Goal: Task Accomplishment & Management: Use online tool/utility

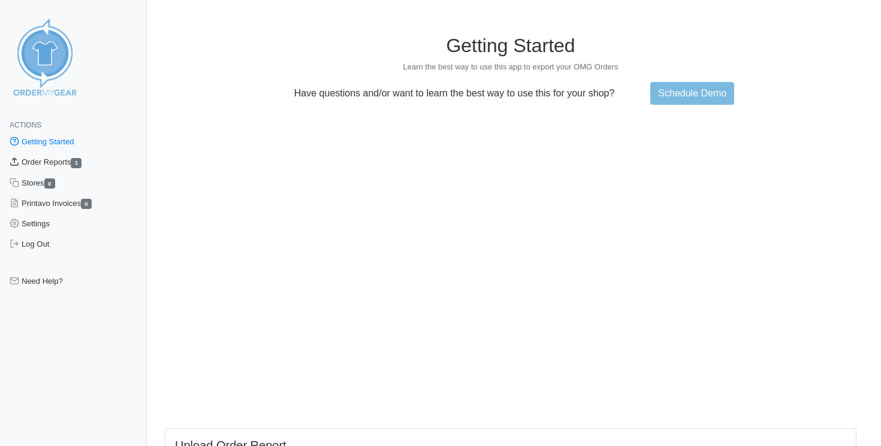
click at [72, 163] on link "Order Reports 1" at bounding box center [73, 162] width 147 height 20
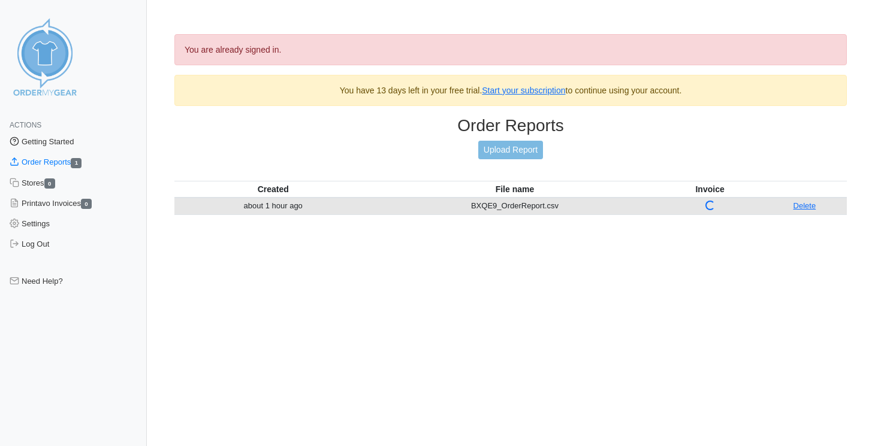
click at [43, 144] on link "Getting Started" at bounding box center [73, 142] width 147 height 20
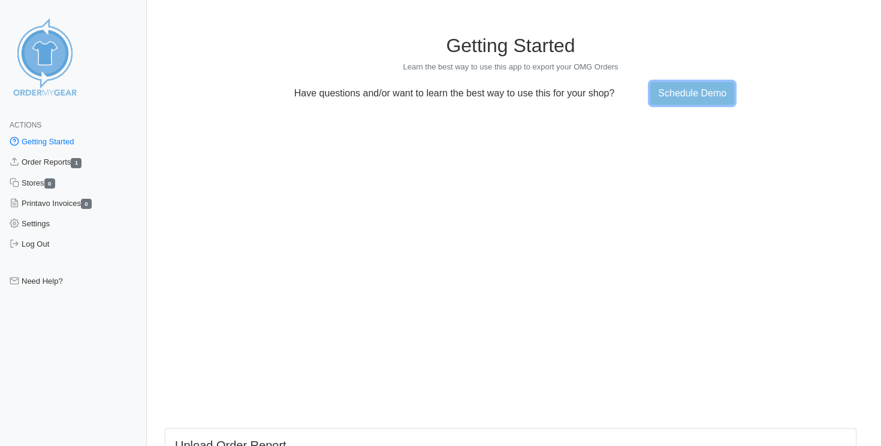
click at [690, 93] on link "Schedule Demo" at bounding box center [692, 93] width 84 height 23
click at [68, 164] on link "Order Reports 1" at bounding box center [73, 162] width 147 height 20
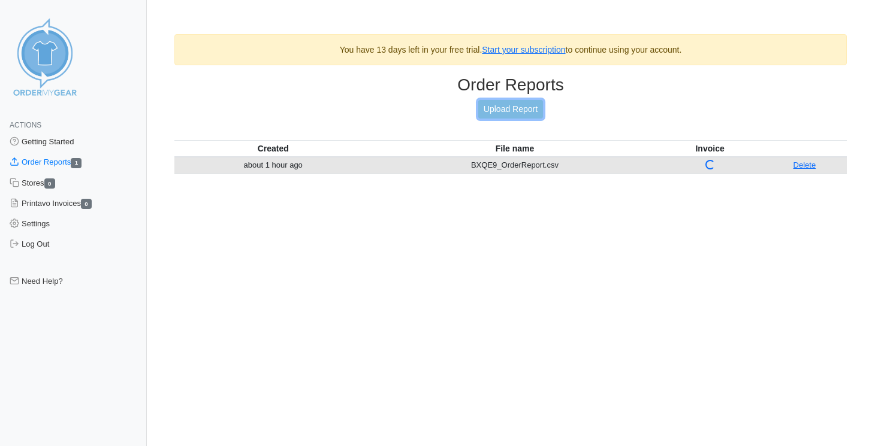
click at [519, 109] on link "Upload Report" at bounding box center [510, 109] width 65 height 19
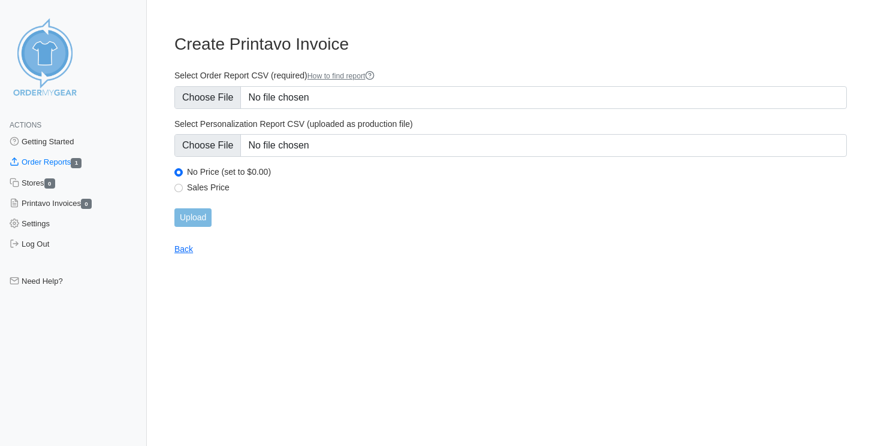
click at [371, 77] on link "How to find report" at bounding box center [341, 76] width 68 height 8
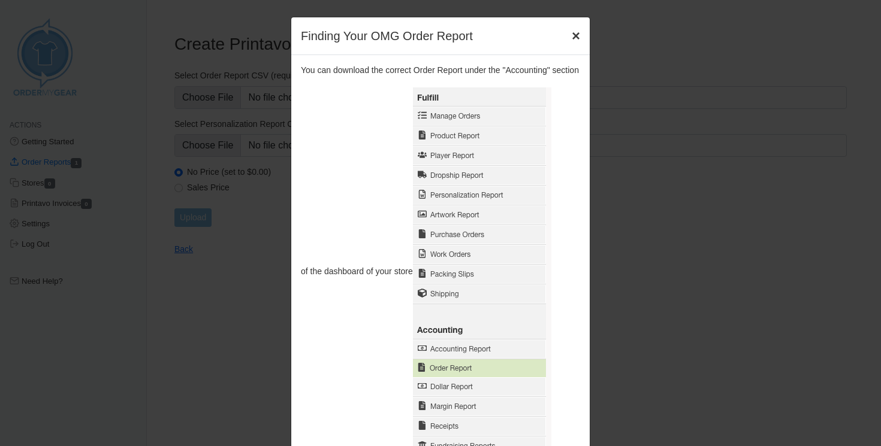
click at [576, 41] on span "×" at bounding box center [576, 36] width 8 height 16
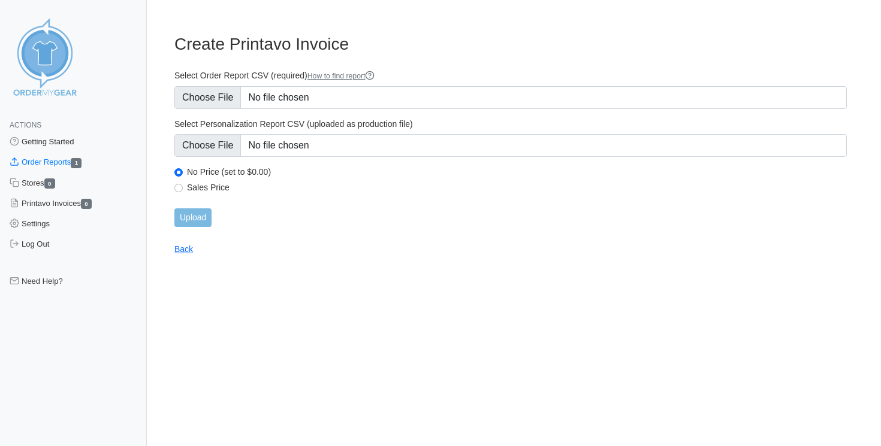
click at [51, 160] on link "Order Reports 1" at bounding box center [73, 162] width 147 height 20
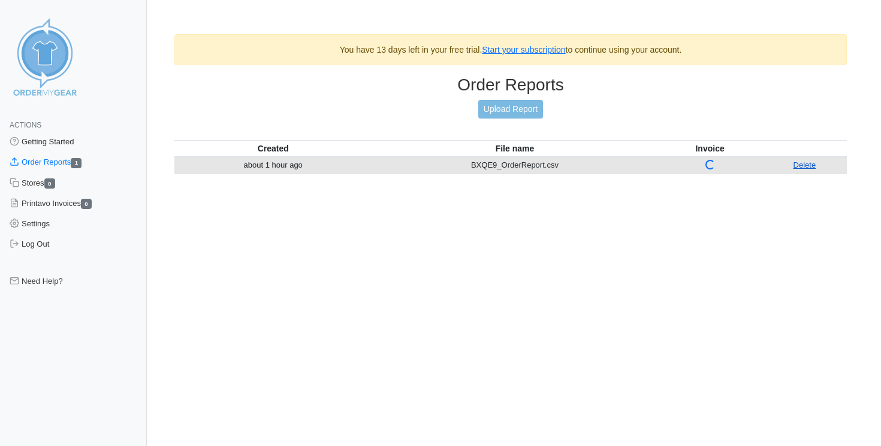
click at [798, 165] on link "Delete" at bounding box center [804, 165] width 23 height 9
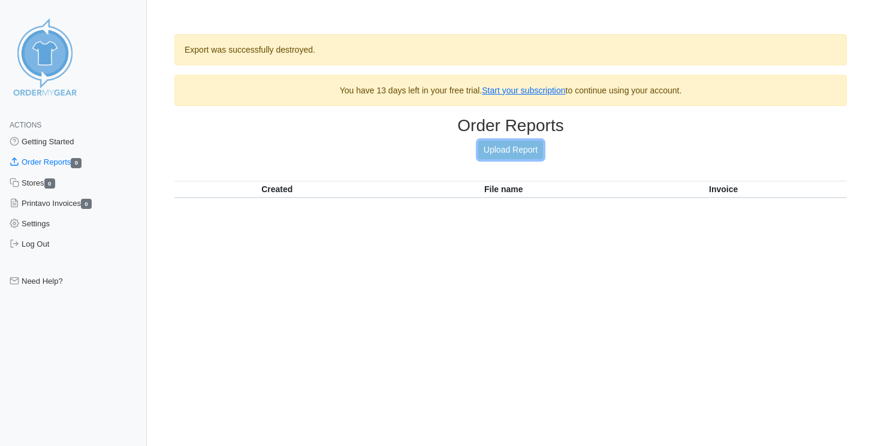
click at [515, 154] on link "Upload Report" at bounding box center [510, 150] width 65 height 19
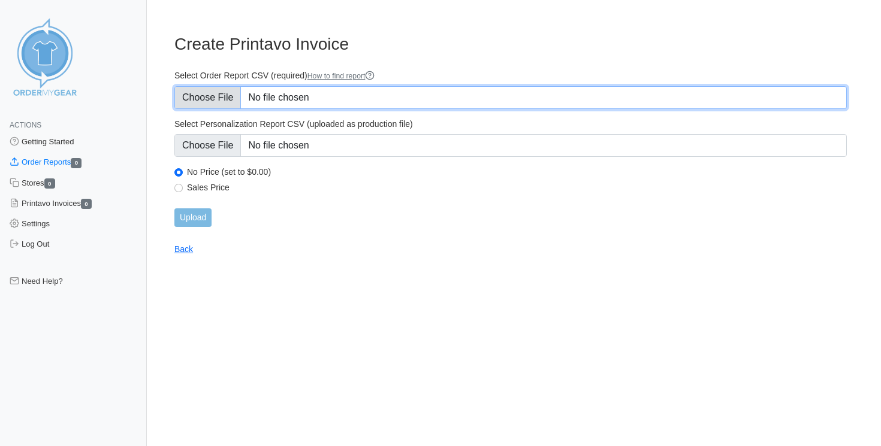
click at [231, 99] on input "Select Order Report CSV (required) How to find report" at bounding box center [510, 97] width 672 height 23
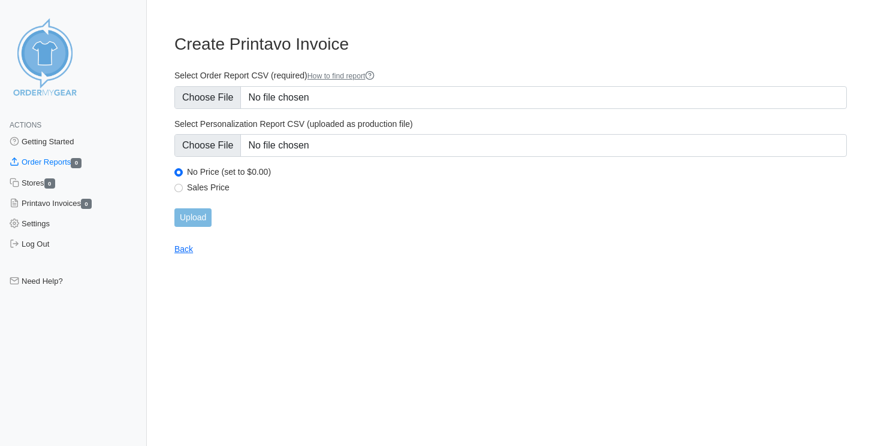
click at [386, 82] on div "Select Order Report CSV (required) How to find report" at bounding box center [510, 89] width 672 height 39
click at [375, 80] on link "How to find report" at bounding box center [341, 76] width 68 height 8
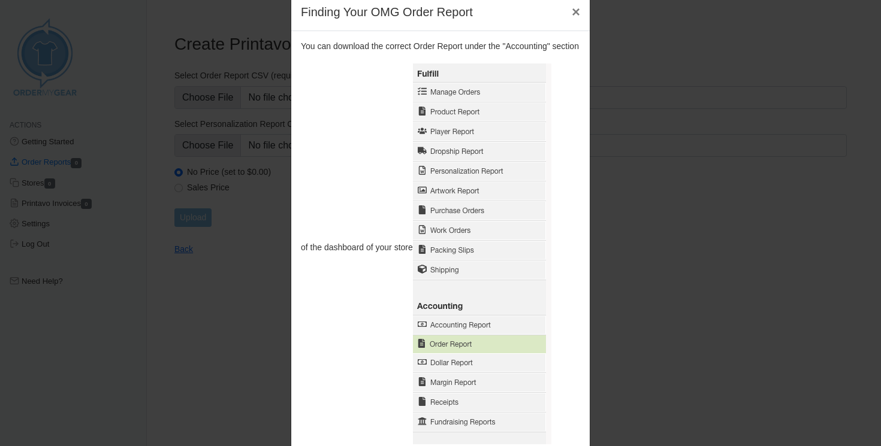
scroll to position [25, 0]
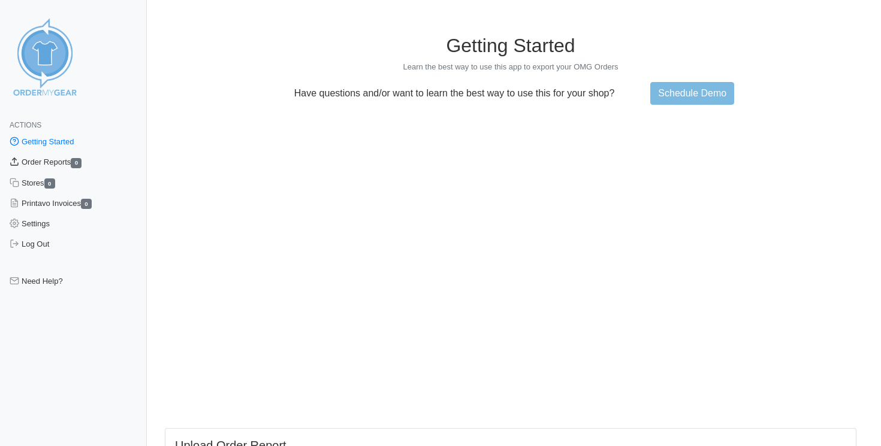
click at [53, 161] on link "Order Reports 0" at bounding box center [73, 162] width 147 height 20
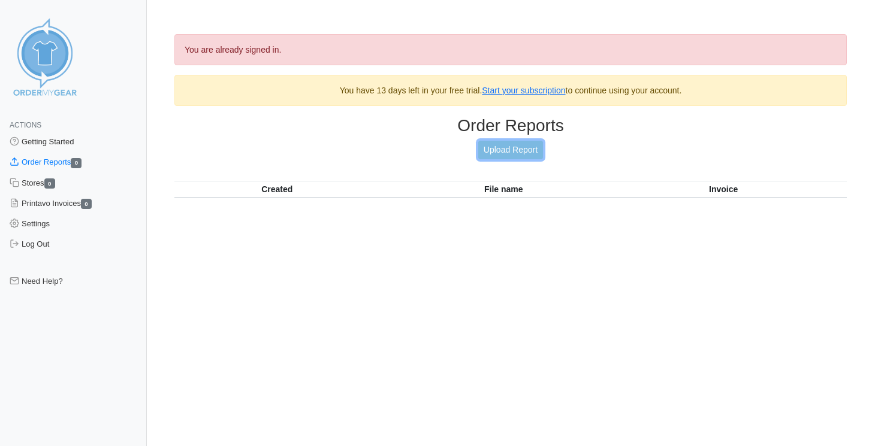
click at [507, 152] on link "Upload Report" at bounding box center [510, 150] width 65 height 19
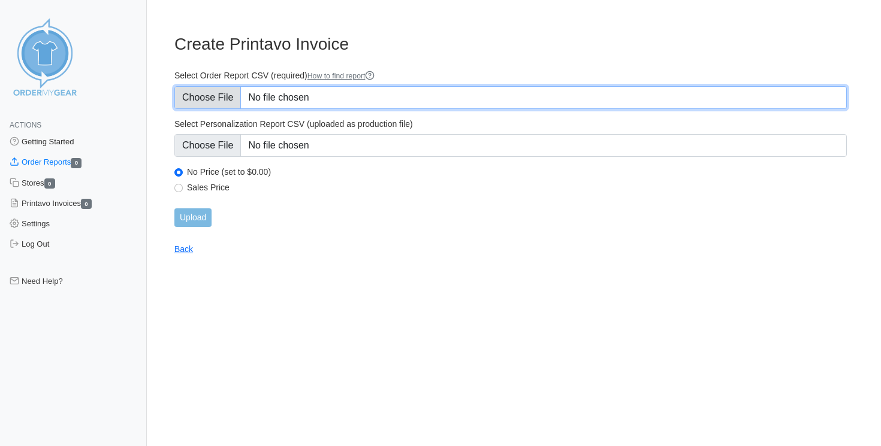
click at [210, 98] on input "Select Order Report CSV (required) How to find report" at bounding box center [510, 97] width 672 height 23
type input "C:\fakepath\BXQE9_order_report.csv"
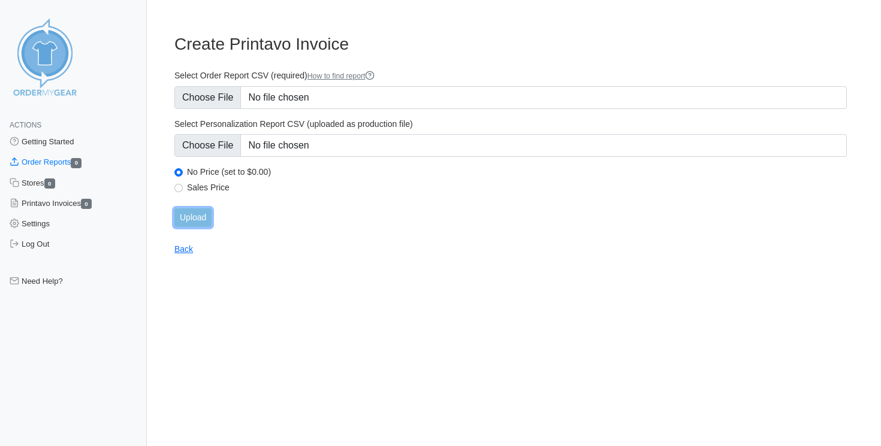
click at [198, 211] on input "Upload" at bounding box center [192, 218] width 37 height 19
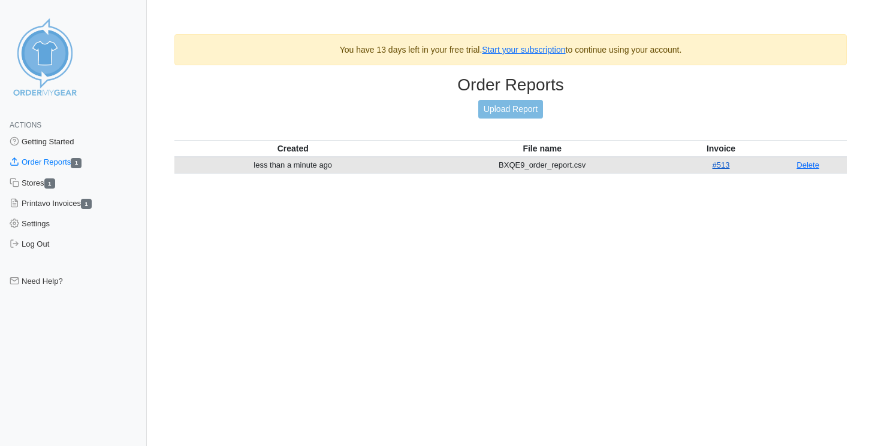
click at [723, 164] on link "#513" at bounding box center [720, 165] width 17 height 9
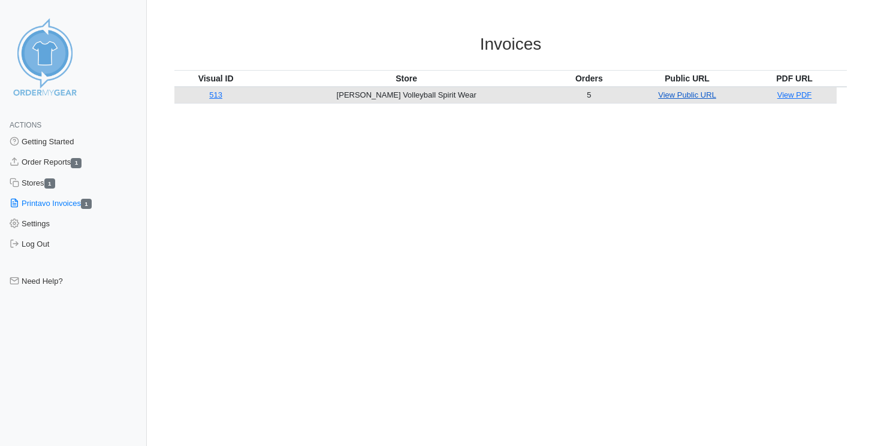
click at [661, 94] on link "View Public URL" at bounding box center [687, 94] width 58 height 9
click at [52, 71] on img at bounding box center [45, 57] width 90 height 90
click at [52, 91] on img at bounding box center [45, 57] width 90 height 90
click at [52, 142] on link "Getting Started" at bounding box center [73, 142] width 147 height 20
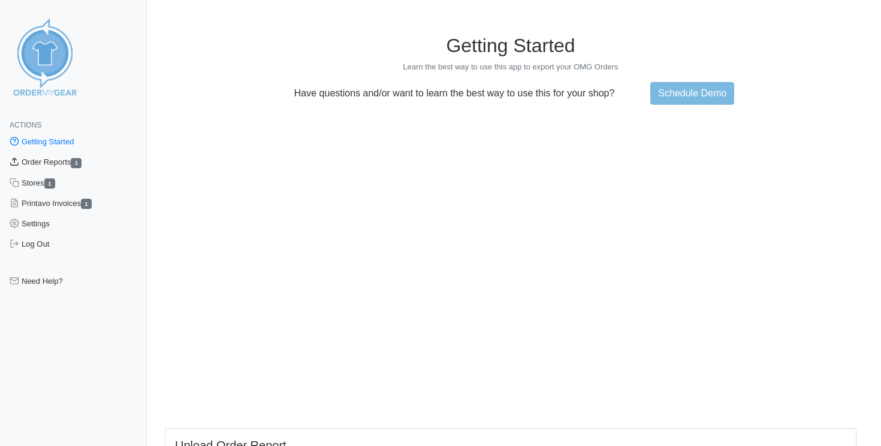
click at [54, 161] on link "Order Reports 1" at bounding box center [73, 162] width 147 height 20
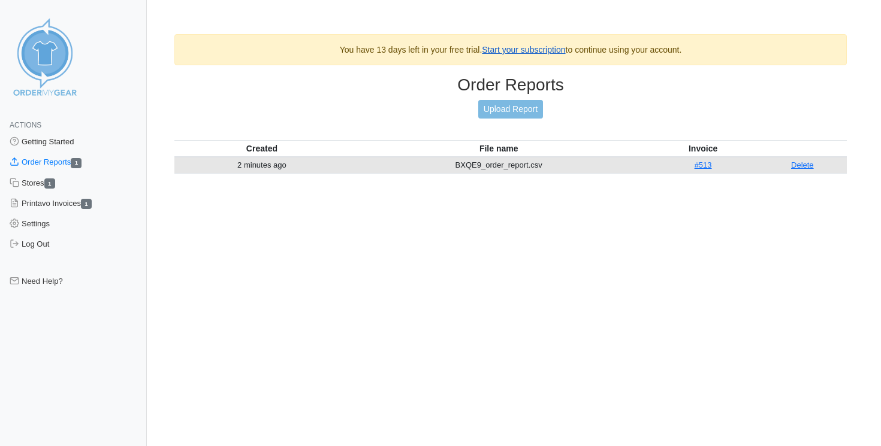
click at [510, 48] on link "Start your subscription" at bounding box center [523, 50] width 83 height 10
